Goal: Communication & Community: Answer question/provide support

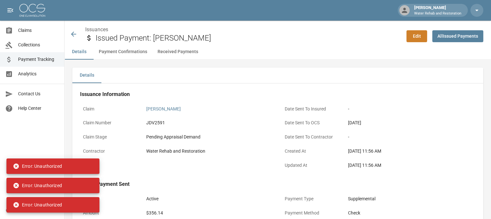
click at [74, 33] on icon at bounding box center [74, 34] width 8 height 8
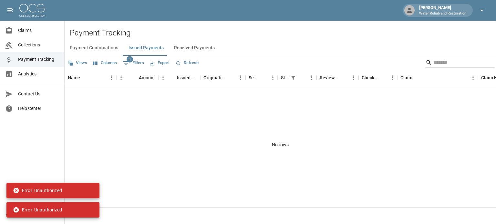
click at [484, 11] on icon "button" at bounding box center [481, 10] width 8 height 8
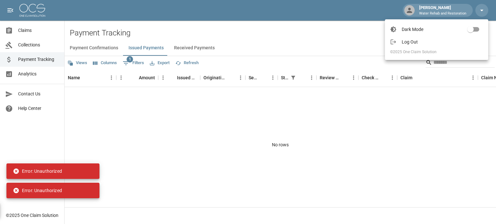
click at [401, 44] on span "Log Out" at bounding box center [441, 42] width 81 height 6
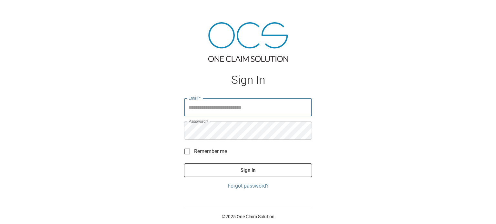
type input "**********"
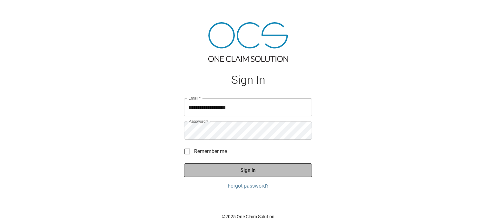
click at [262, 173] on button "Sign In" at bounding box center [248, 171] width 128 height 14
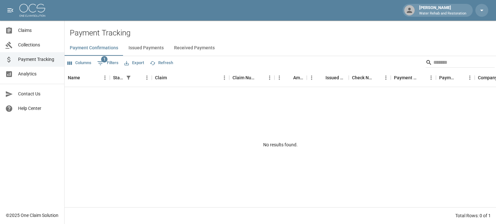
click at [28, 31] on span "Claims" at bounding box center [38, 30] width 41 height 7
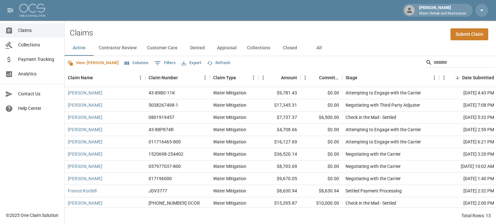
scroll to position [44, 0]
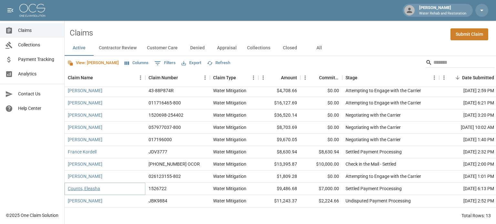
click at [83, 185] on link "Counts, Eleasha" at bounding box center [84, 188] width 32 height 6
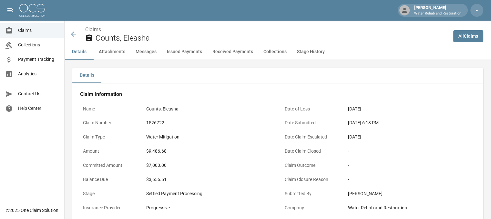
click at [75, 32] on icon at bounding box center [74, 34] width 8 height 8
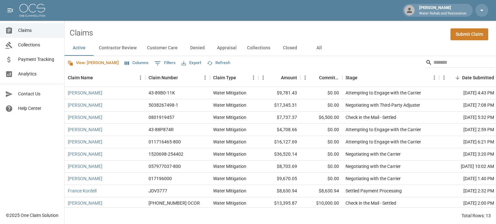
click at [123, 62] on button "Columns" at bounding box center [136, 63] width 27 height 10
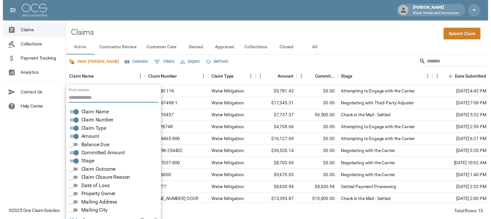
scroll to position [13, 0]
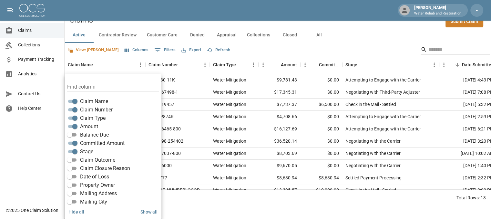
click at [95, 139] on div "Committed Amount" at bounding box center [114, 143] width 94 height 8
click at [103, 134] on span "Balance Due" at bounding box center [94, 135] width 29 height 8
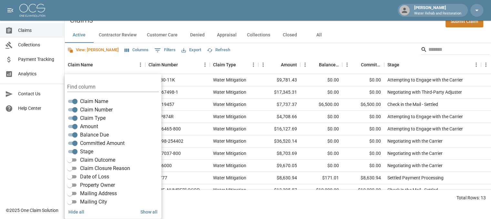
click at [348, 32] on div "Active Contractor Review Customer Care Denied Appraisal Collections Closed All" at bounding box center [278, 34] width 426 height 15
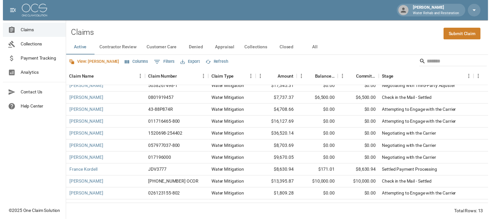
scroll to position [32, 0]
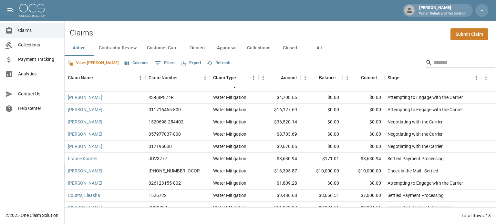
click at [93, 172] on link "[PERSON_NAME]" at bounding box center [85, 171] width 35 height 6
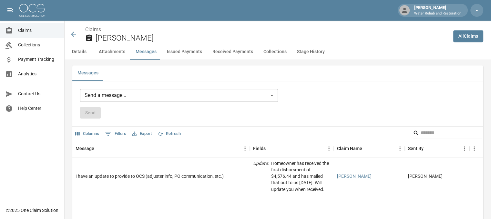
scroll to position [548, 0]
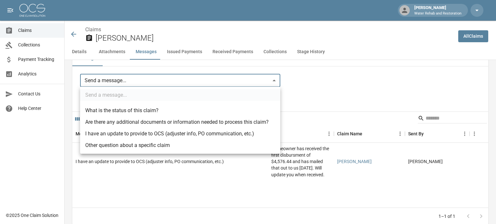
click at [112, 78] on body "[PERSON_NAME] W Water Rehab and Restoration Claims Collections Payment Tracking…" at bounding box center [248, 126] width 496 height 1349
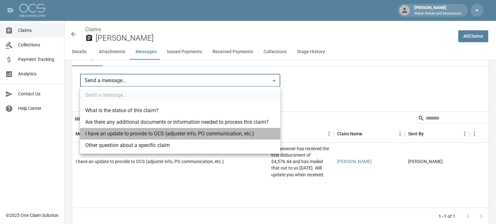
click at [108, 132] on li "I have an update to provide to OCS (adjuster info, PO communication, etc.)" at bounding box center [180, 134] width 200 height 12
type input "**********"
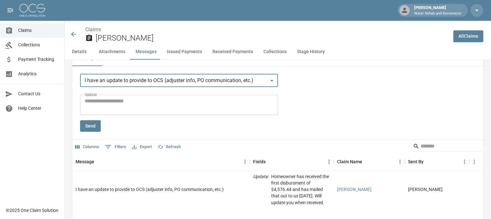
click at [133, 100] on textarea "Update" at bounding box center [179, 104] width 189 height 15
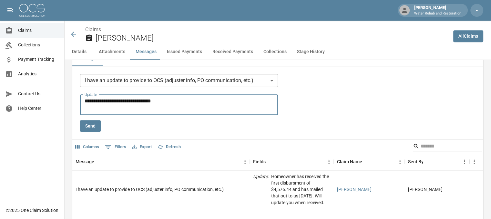
type textarea "**********"
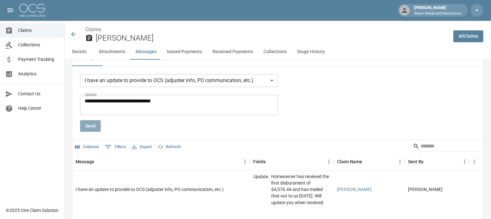
click at [98, 130] on button "Send" at bounding box center [90, 126] width 21 height 12
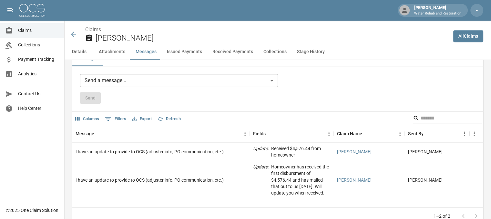
click at [72, 34] on icon at bounding box center [74, 34] width 8 height 8
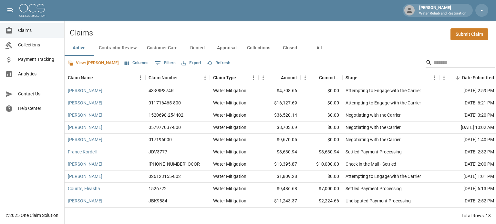
scroll to position [12, 0]
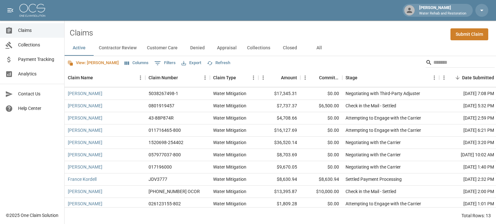
click at [316, 50] on button "All" at bounding box center [318, 47] width 29 height 15
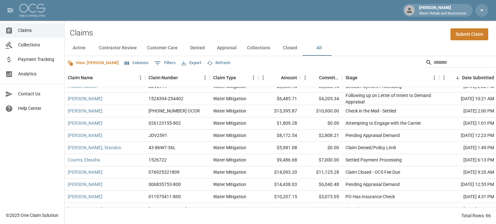
scroll to position [194, 0]
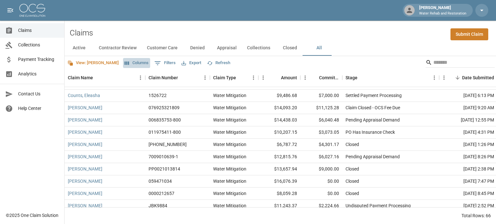
click at [123, 64] on button "Columns" at bounding box center [136, 63] width 27 height 10
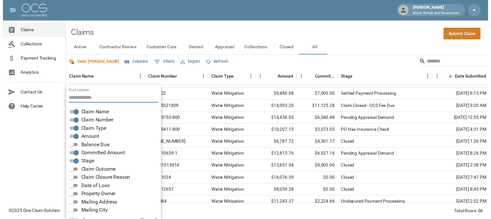
scroll to position [13, 0]
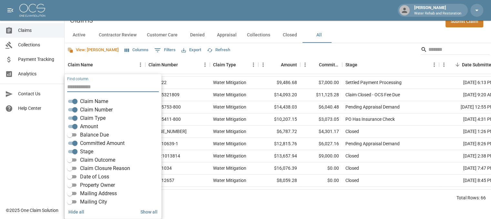
click at [95, 138] on span "Balance Due" at bounding box center [94, 135] width 29 height 8
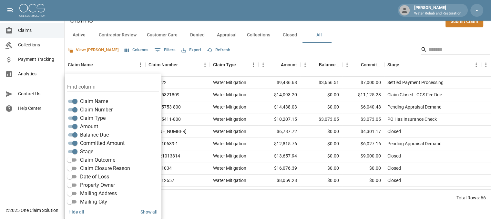
click at [370, 47] on div "View: [PERSON_NAME] Columns 0 Filters Export Refresh" at bounding box center [278, 49] width 426 height 13
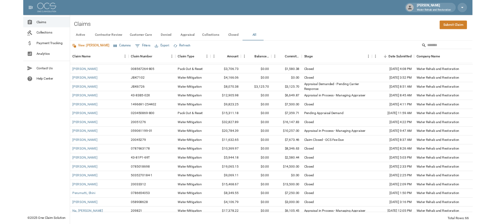
scroll to position [452, 0]
